Goal: Information Seeking & Learning: Learn about a topic

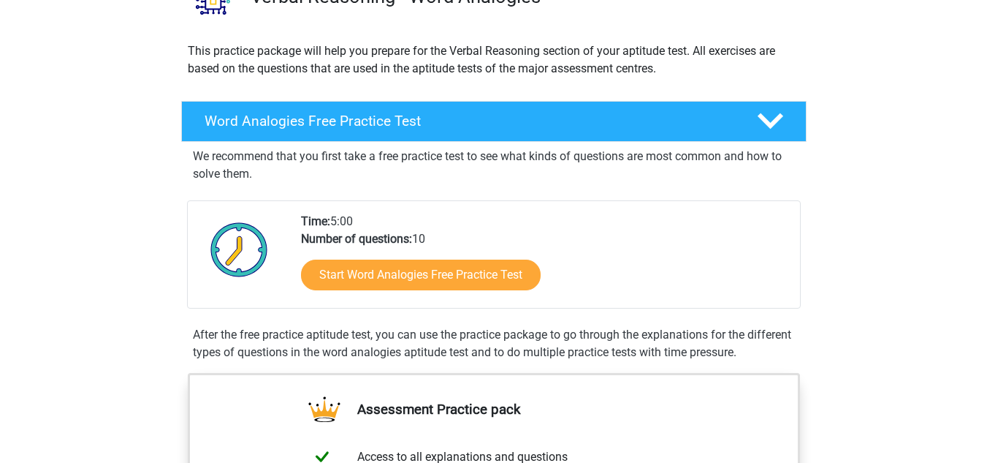
scroll to position [146, 0]
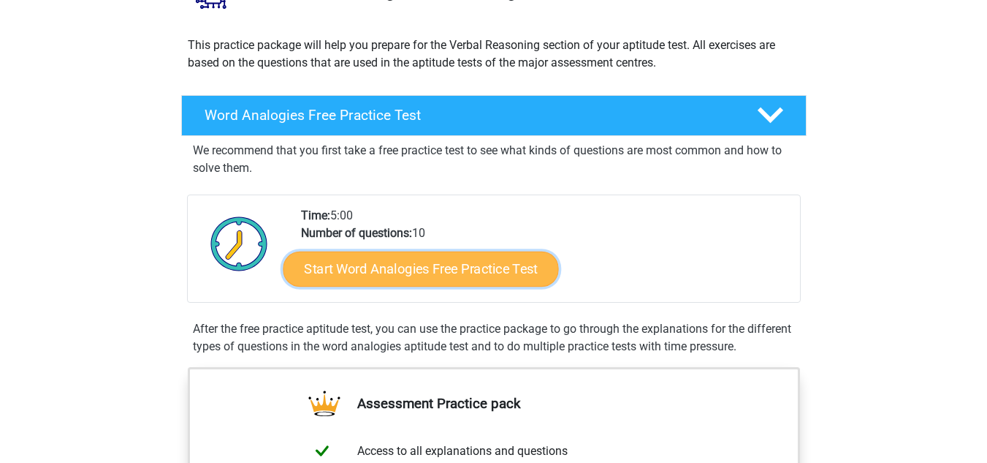
click at [409, 266] on link "Start Word Analogies Free Practice Test" at bounding box center [420, 268] width 275 height 35
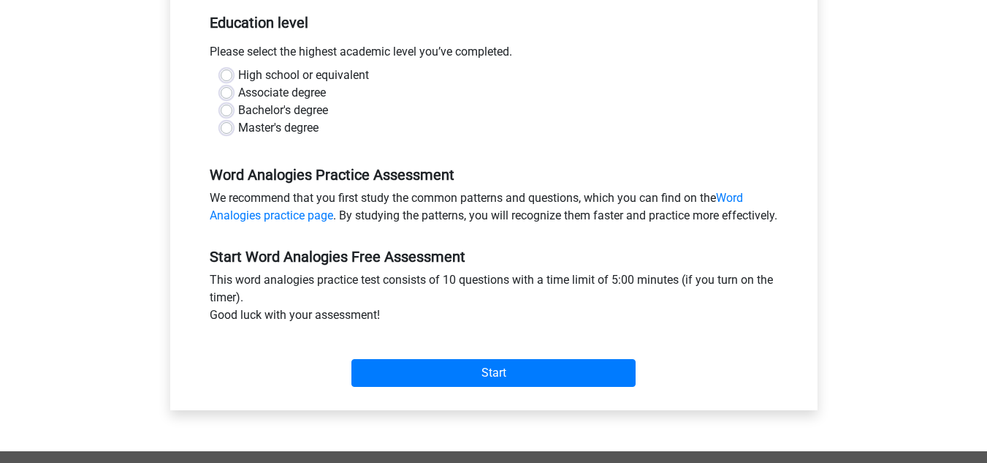
scroll to position [146, 0]
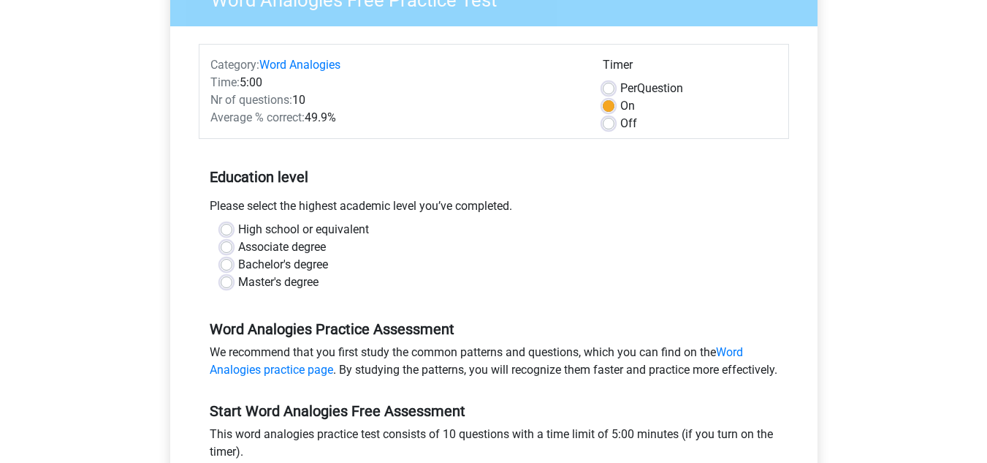
click at [238, 265] on label "Bachelor's degree" at bounding box center [283, 265] width 90 height 18
click at [232, 265] on input "Bachelor's degree" at bounding box center [227, 263] width 12 height 15
radio input "true"
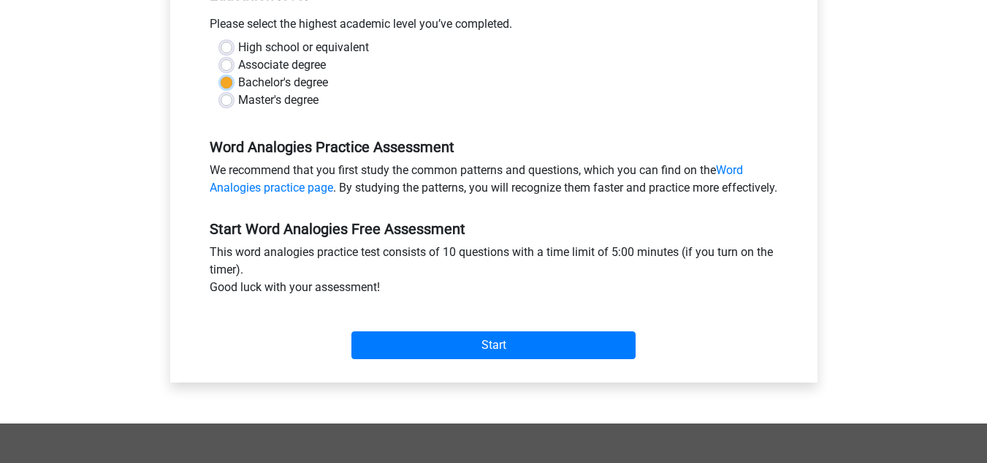
scroll to position [585, 0]
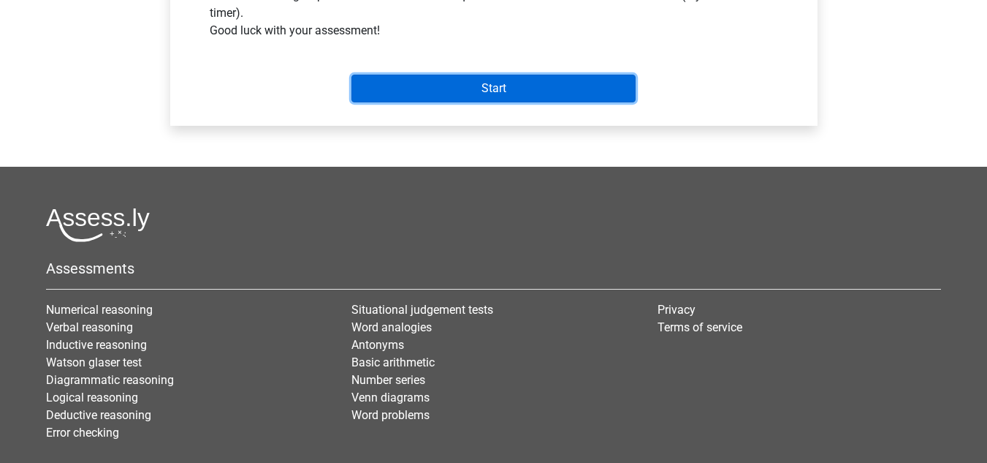
click at [484, 102] on input "Start" at bounding box center [493, 89] width 284 height 28
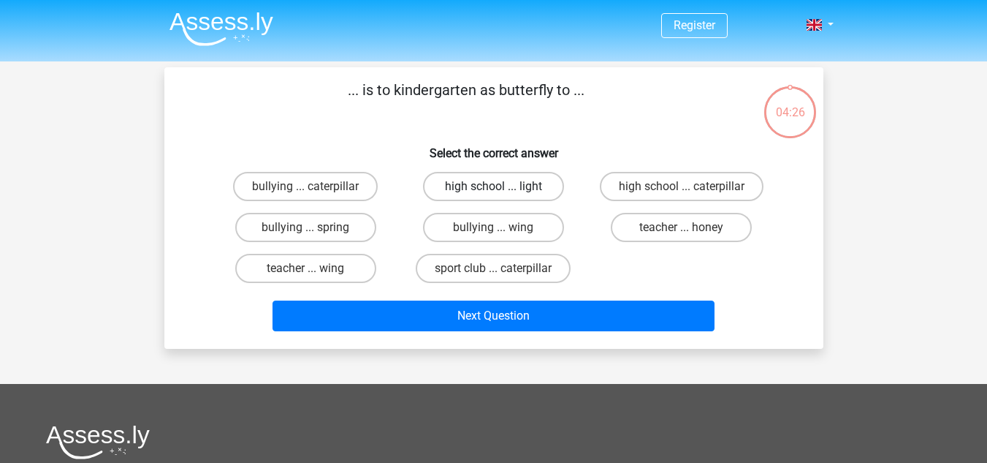
click at [507, 180] on label "high school ... light" at bounding box center [493, 186] width 141 height 29
click at [503, 186] on input "high school ... light" at bounding box center [497, 190] width 9 height 9
radio input "true"
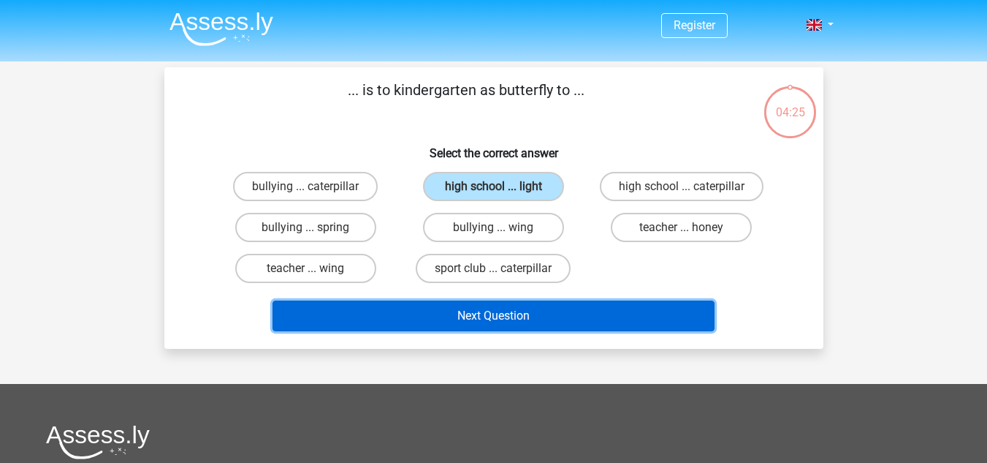
click at [503, 318] on button "Next Question" at bounding box center [494, 315] width 442 height 31
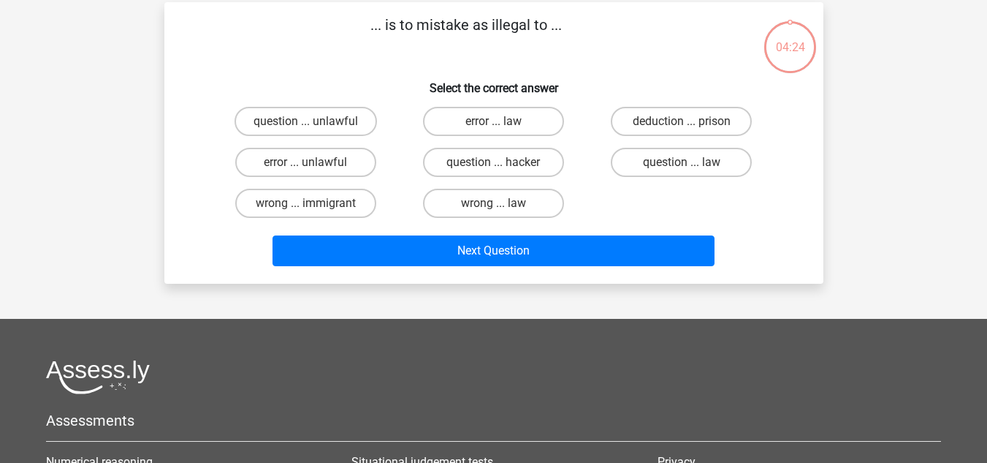
scroll to position [67, 0]
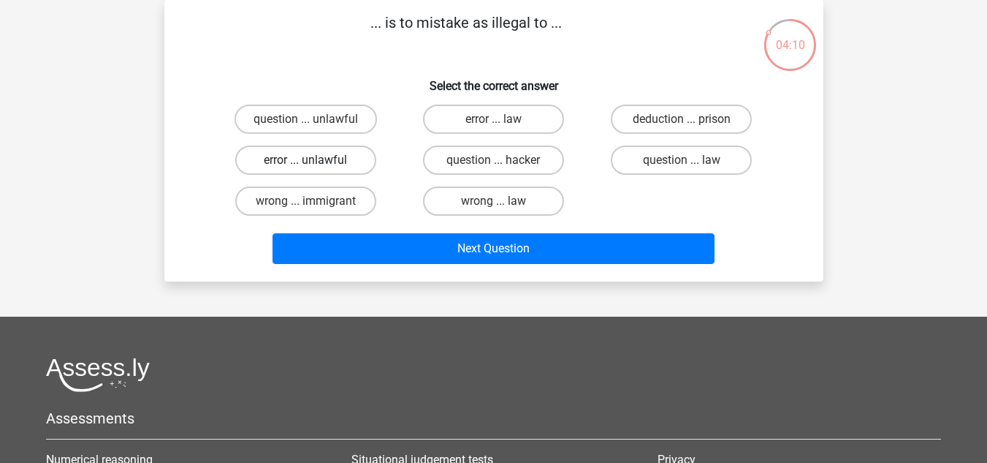
click at [326, 155] on label "error ... unlawful" at bounding box center [305, 159] width 141 height 29
click at [315, 160] on input "error ... unlawful" at bounding box center [309, 164] width 9 height 9
radio input "true"
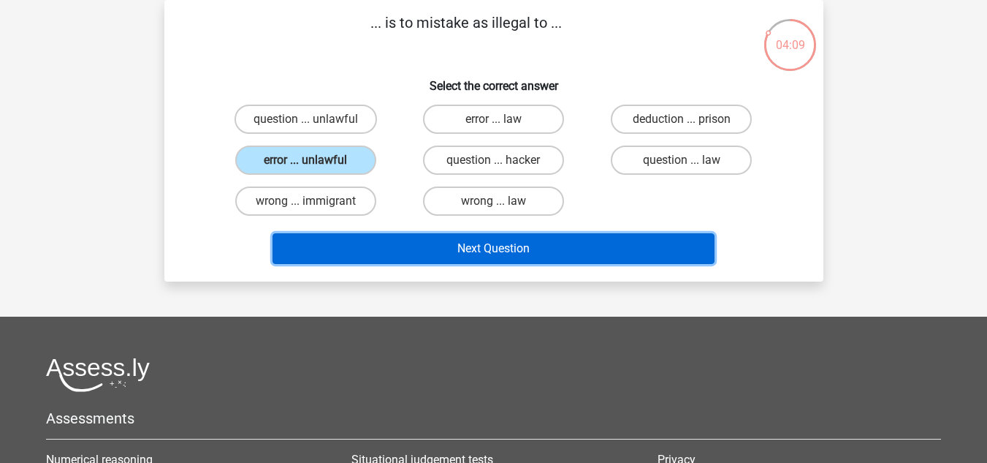
click at [489, 245] on button "Next Question" at bounding box center [494, 248] width 442 height 31
